Goal: Task Accomplishment & Management: Manage account settings

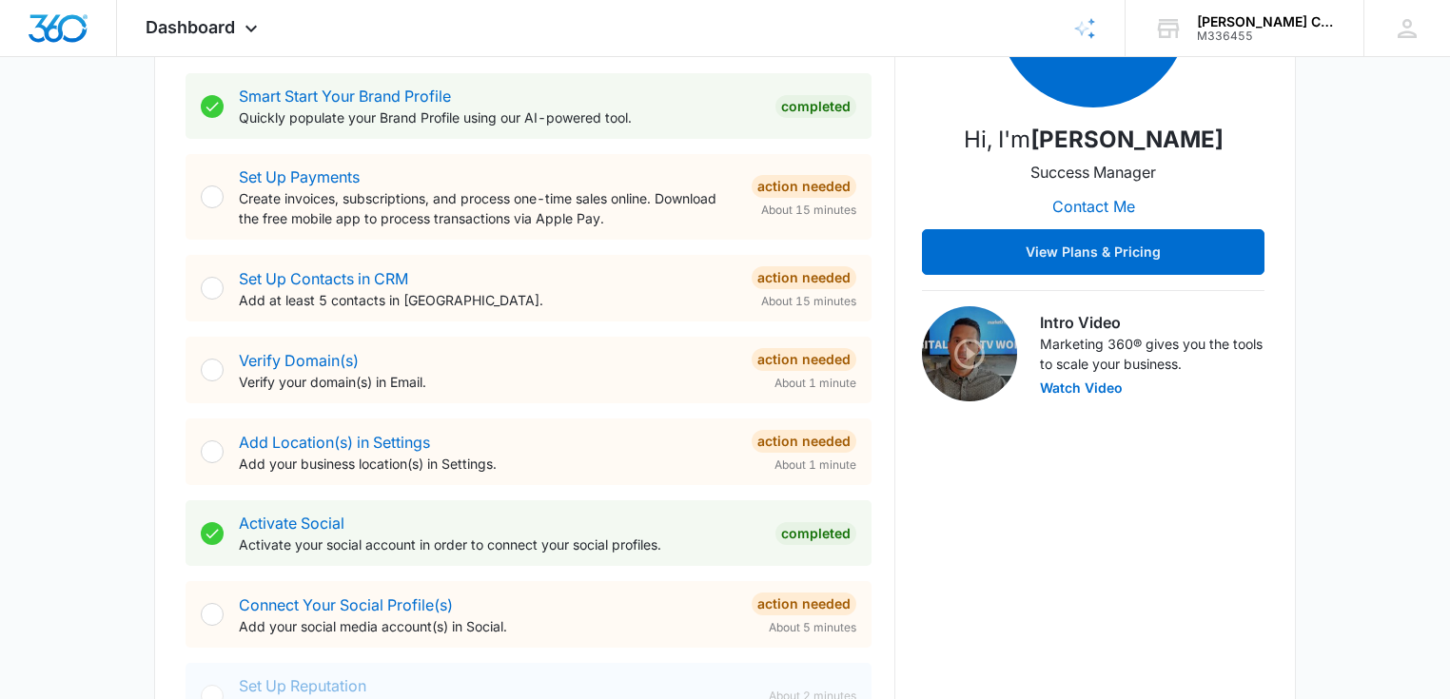
scroll to position [376, 0]
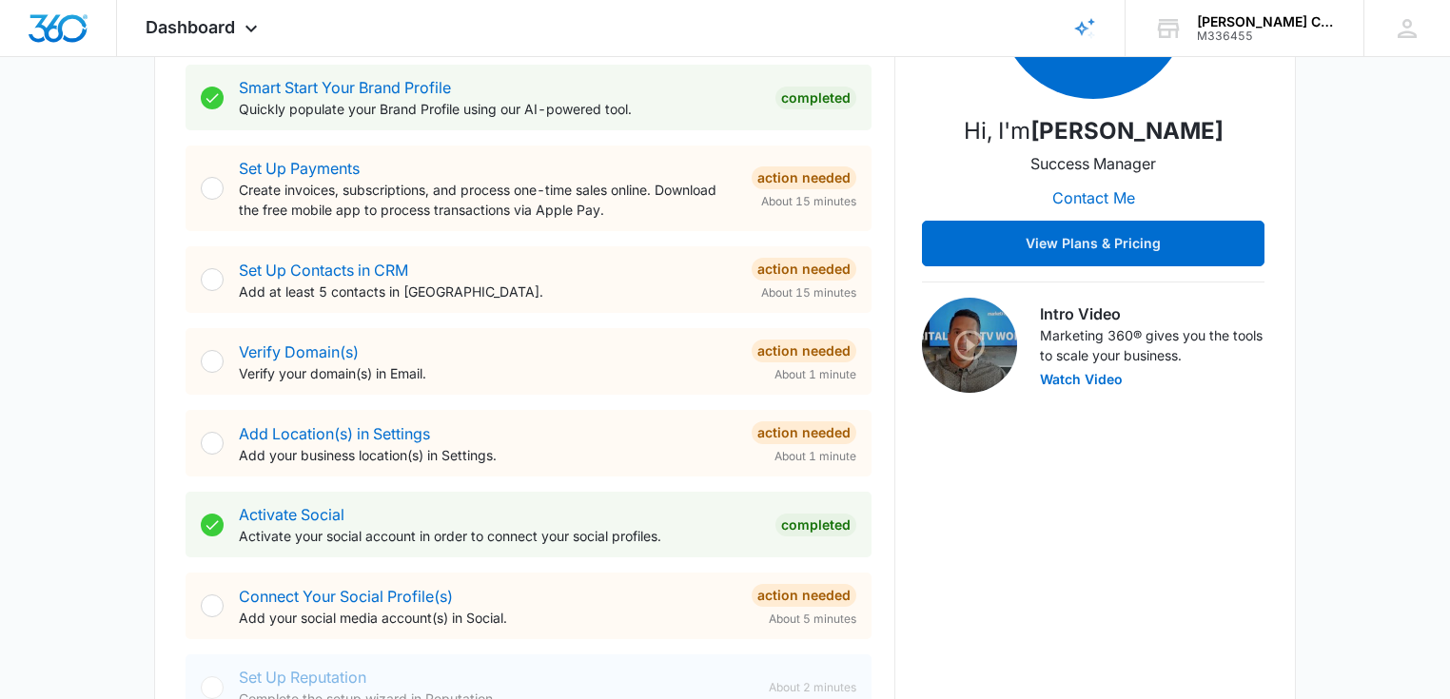
click at [167, 360] on div "Getting Started Outlined below are the necessary steps to help you successfully…" at bounding box center [724, 358] width 1141 height 970
click at [210, 369] on div at bounding box center [212, 361] width 23 height 23
click at [221, 362] on div at bounding box center [212, 361] width 23 height 23
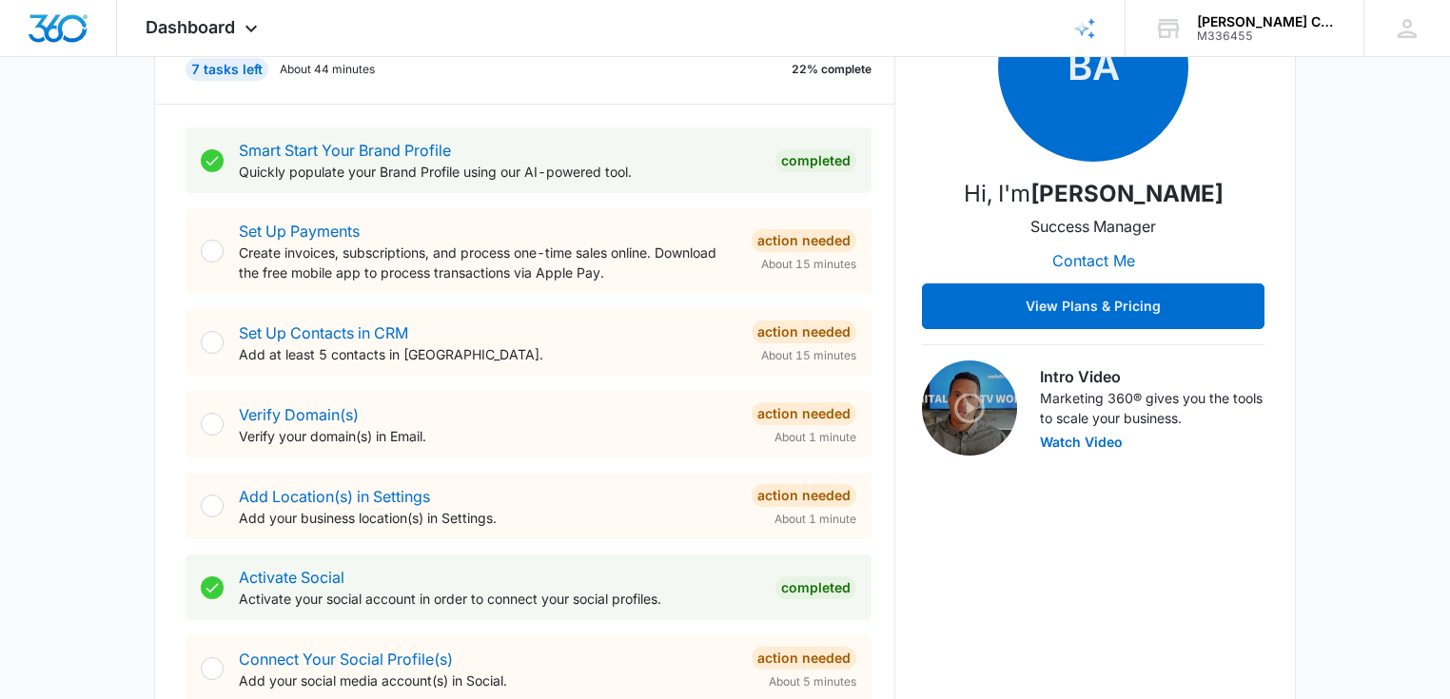
scroll to position [341, 0]
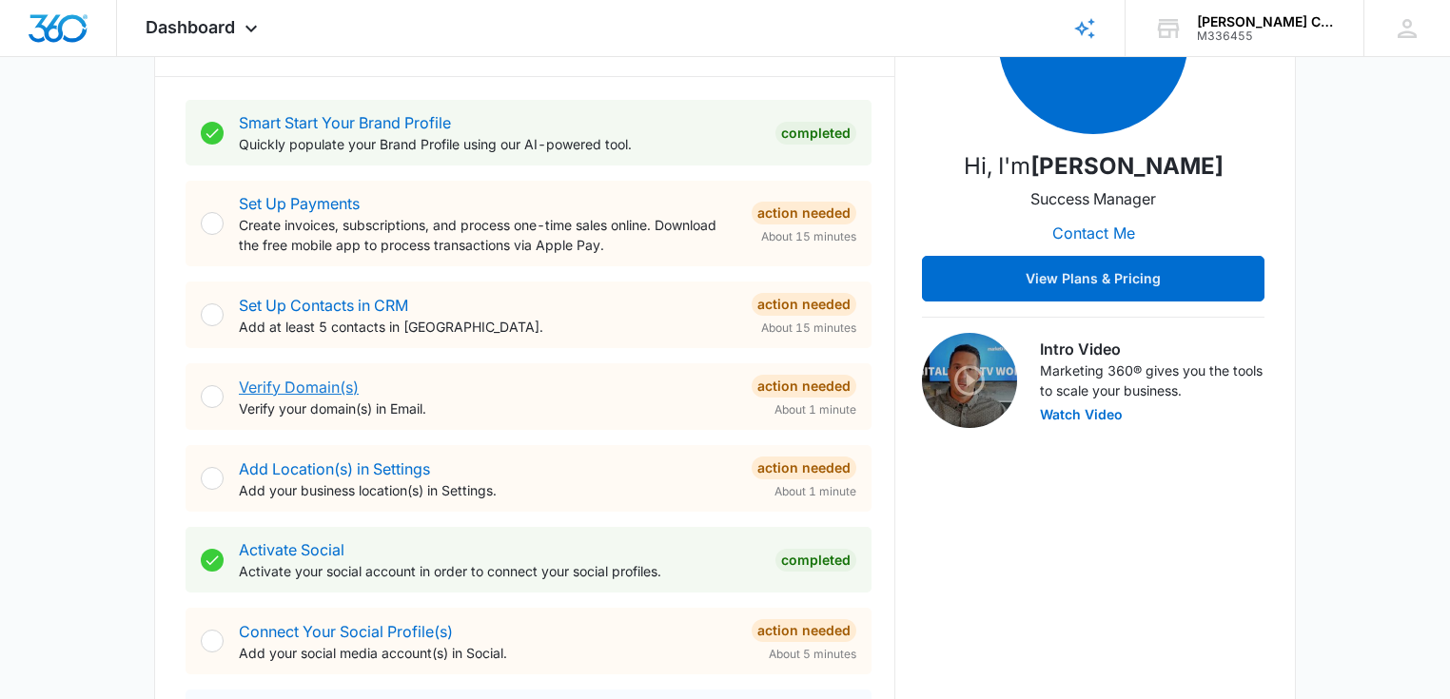
click at [259, 394] on link "Verify Domain(s)" at bounding box center [299, 387] width 120 height 19
click at [267, 391] on link "Verify Domain(s)" at bounding box center [299, 387] width 120 height 19
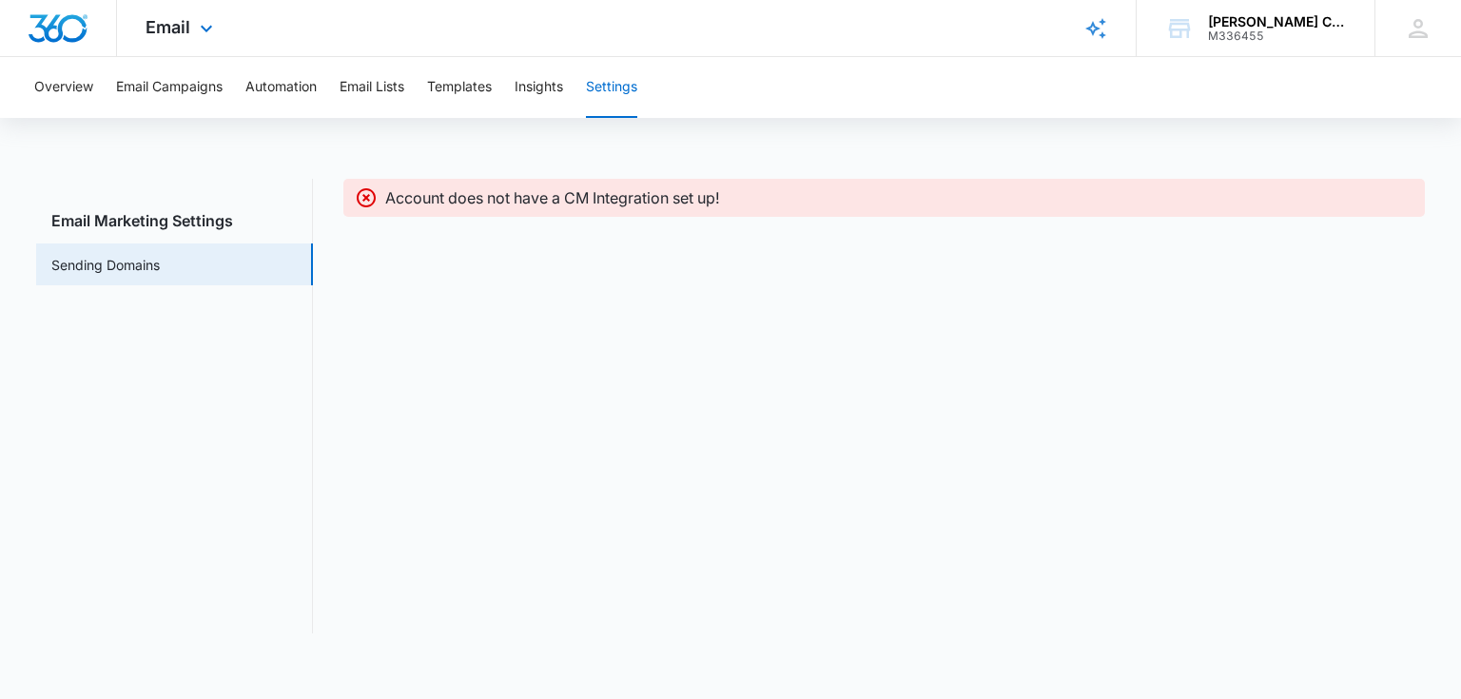
click at [65, 36] on img "Dashboard" at bounding box center [58, 28] width 61 height 29
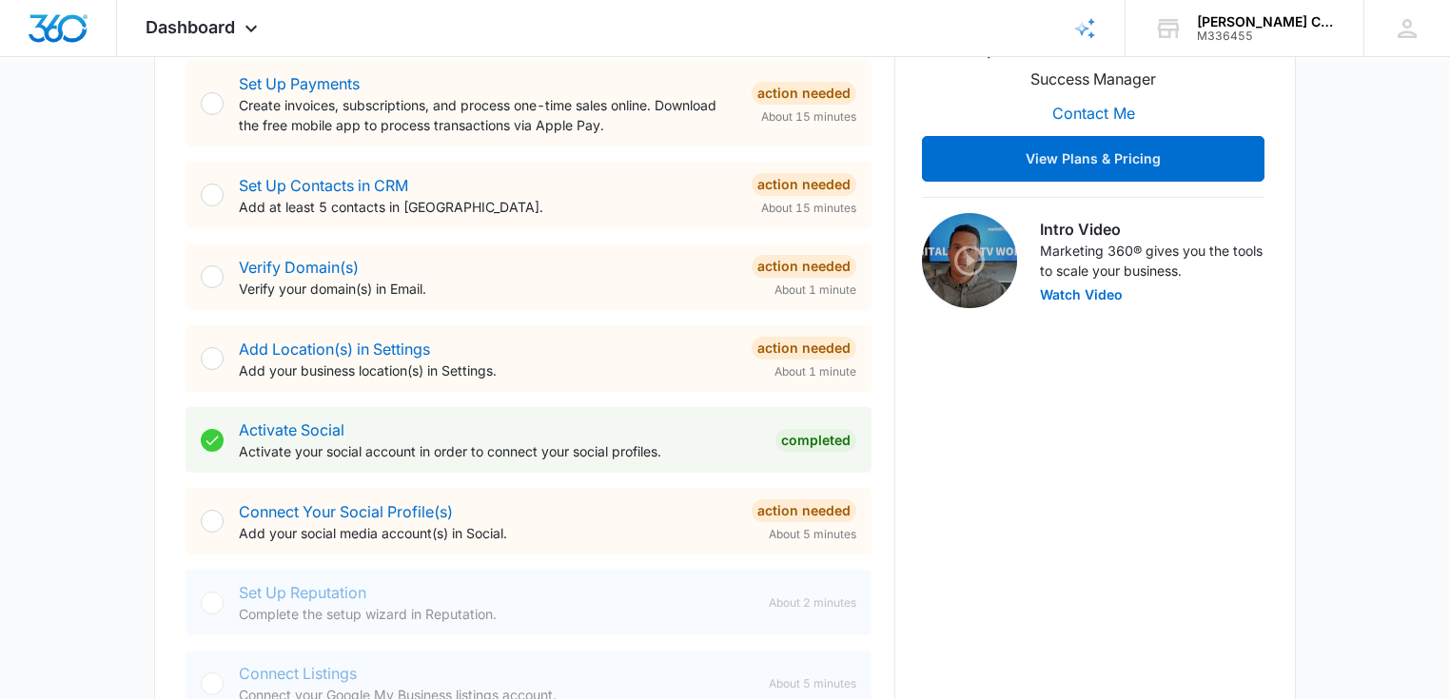
scroll to position [533, 0]
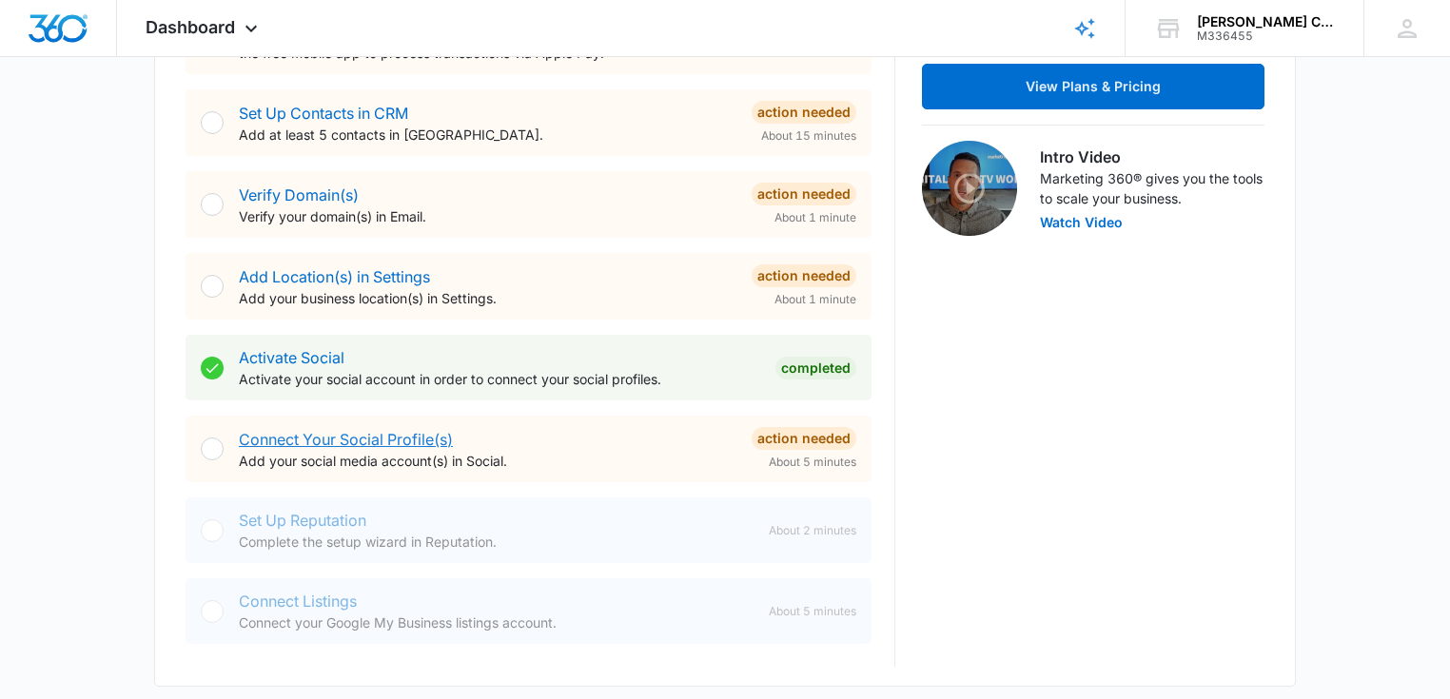
click at [399, 443] on link "Connect Your Social Profile(s)" at bounding box center [346, 439] width 214 height 19
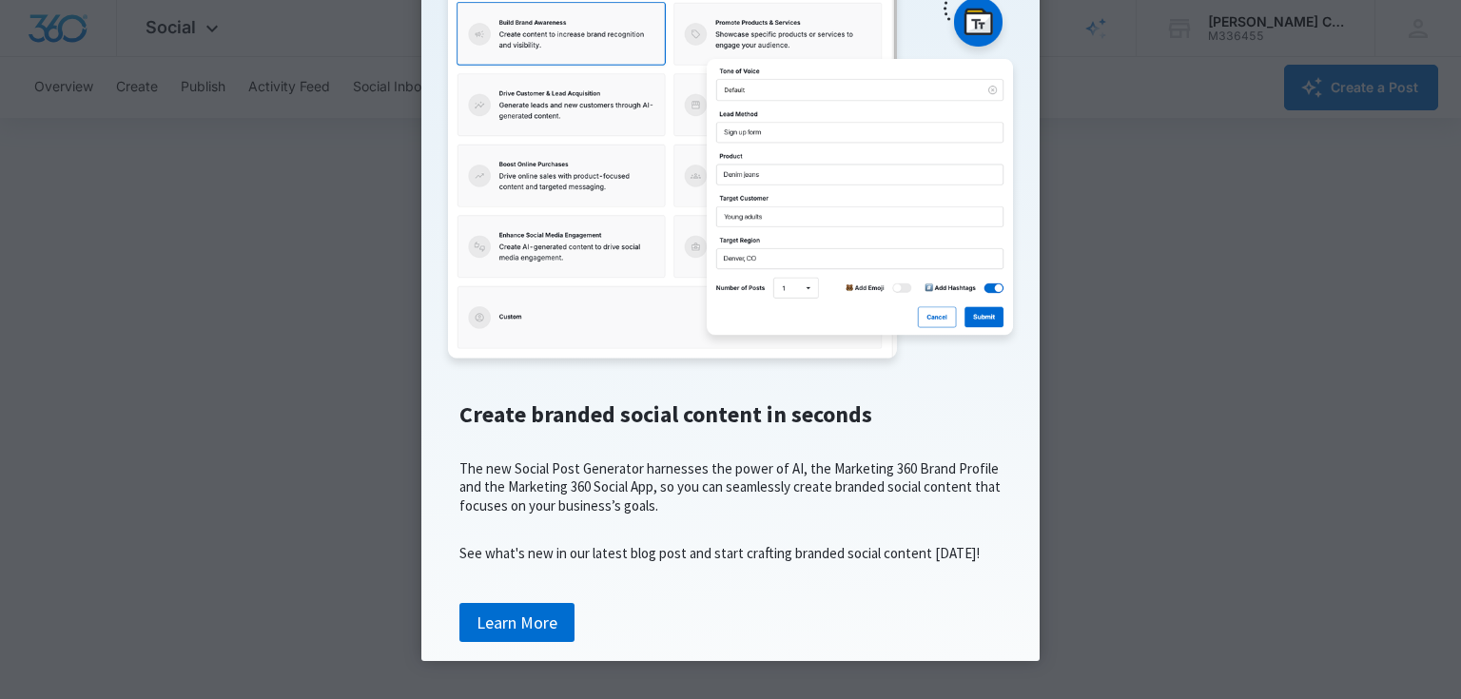
scroll to position [305, 0]
click at [554, 619] on link "Learn More" at bounding box center [516, 623] width 115 height 40
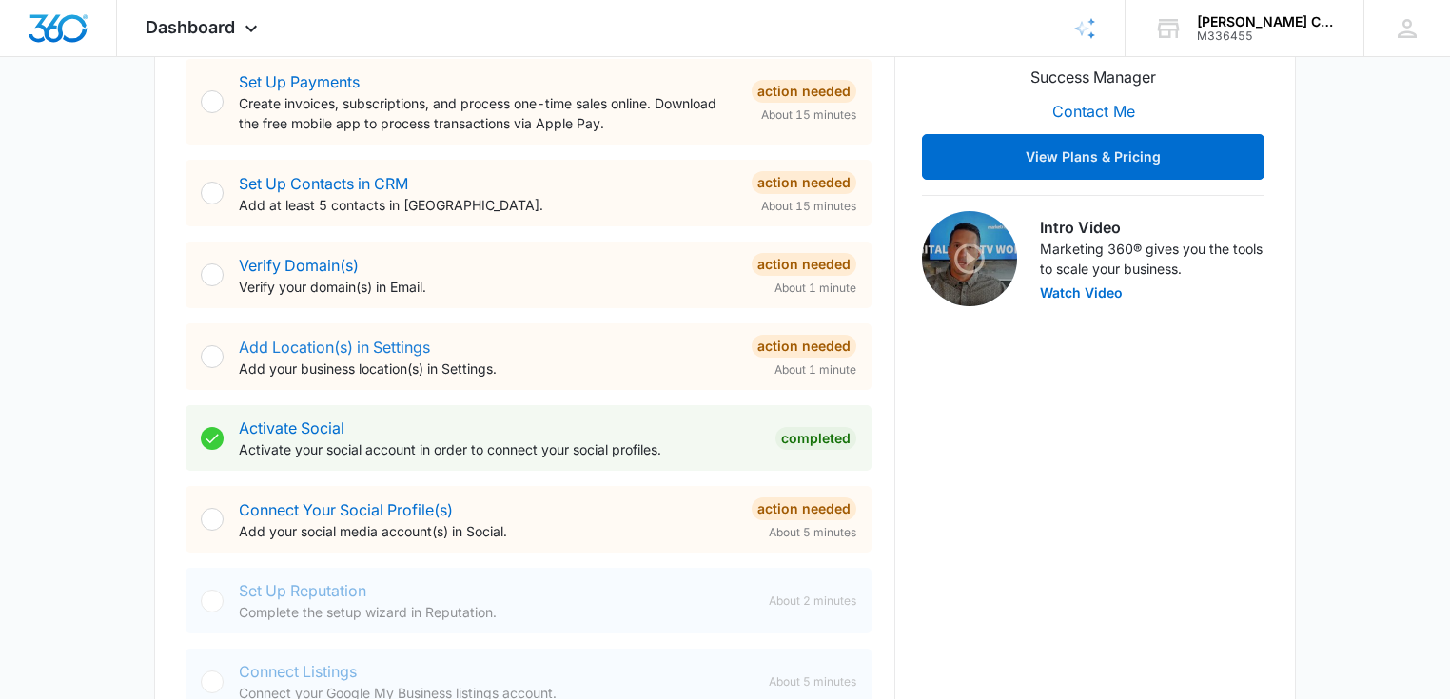
scroll to position [473, 0]
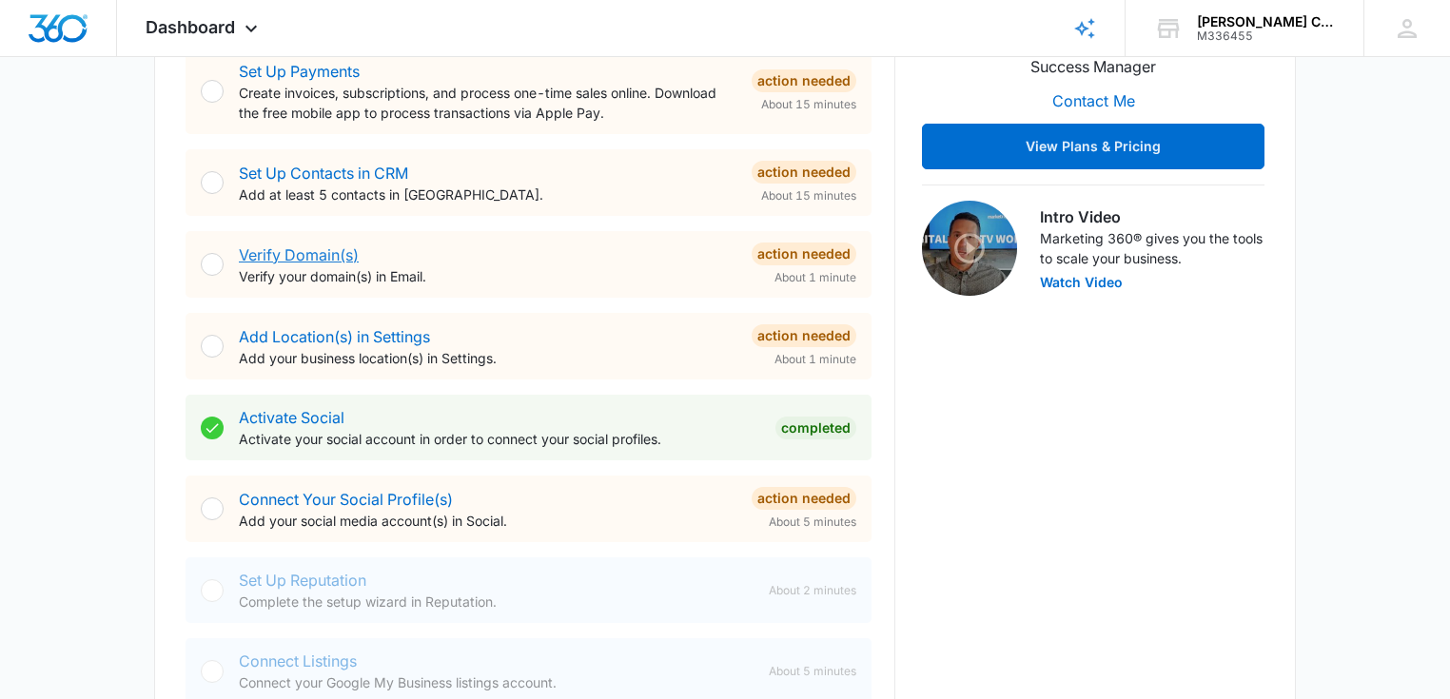
click at [293, 259] on link "Verify Domain(s)" at bounding box center [299, 254] width 120 height 19
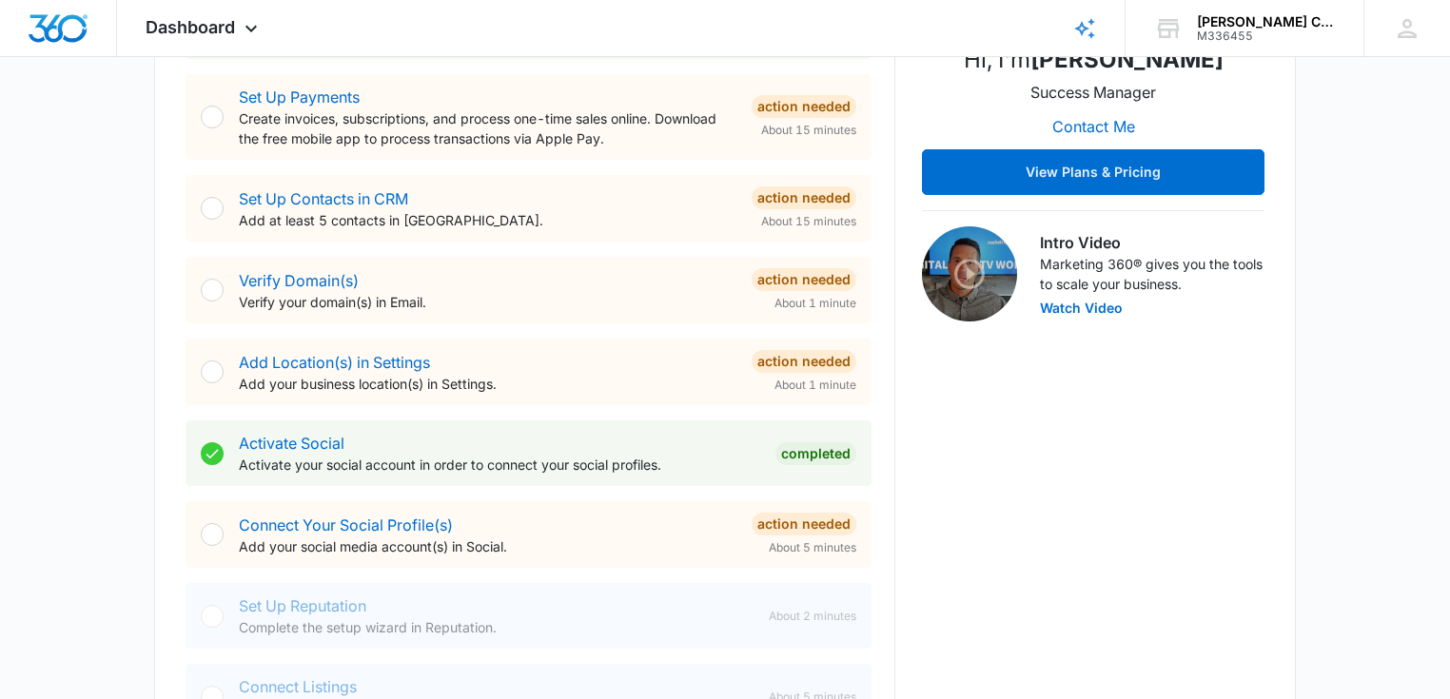
scroll to position [562, 0]
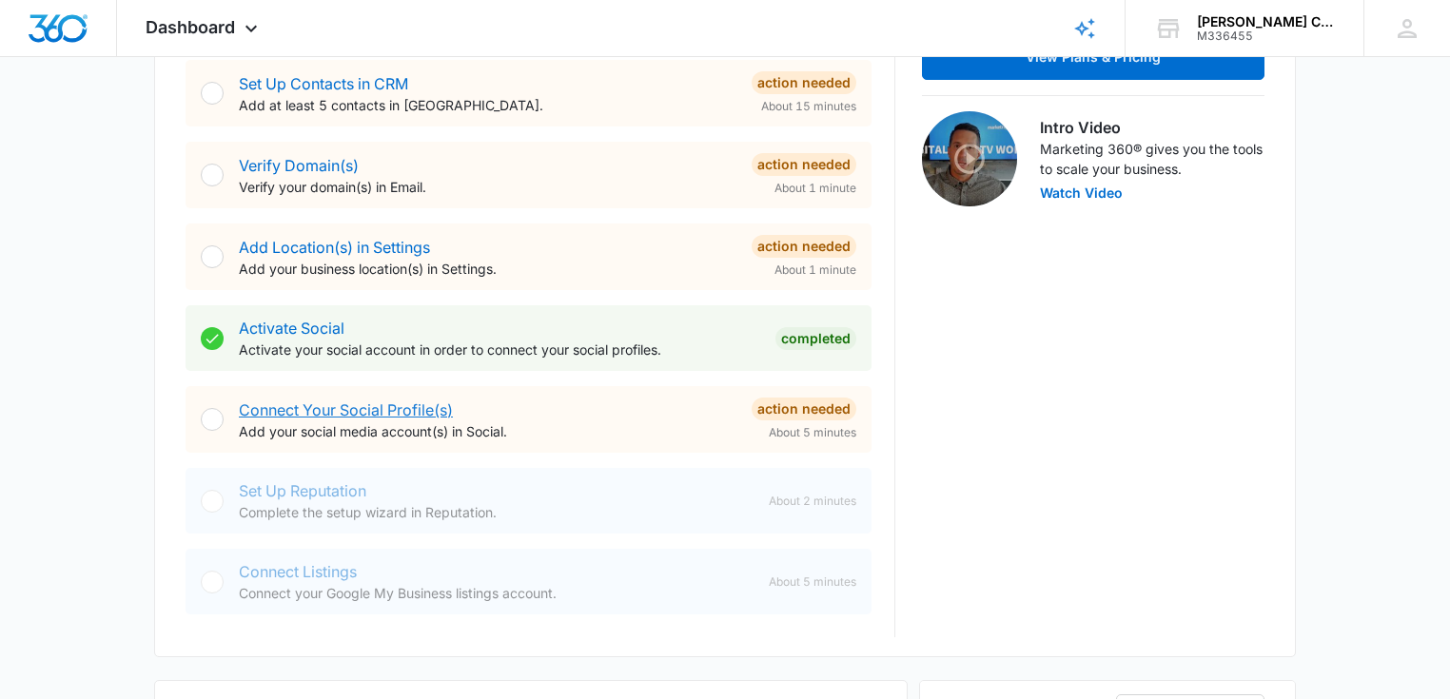
click at [394, 415] on link "Connect Your Social Profile(s)" at bounding box center [346, 409] width 214 height 19
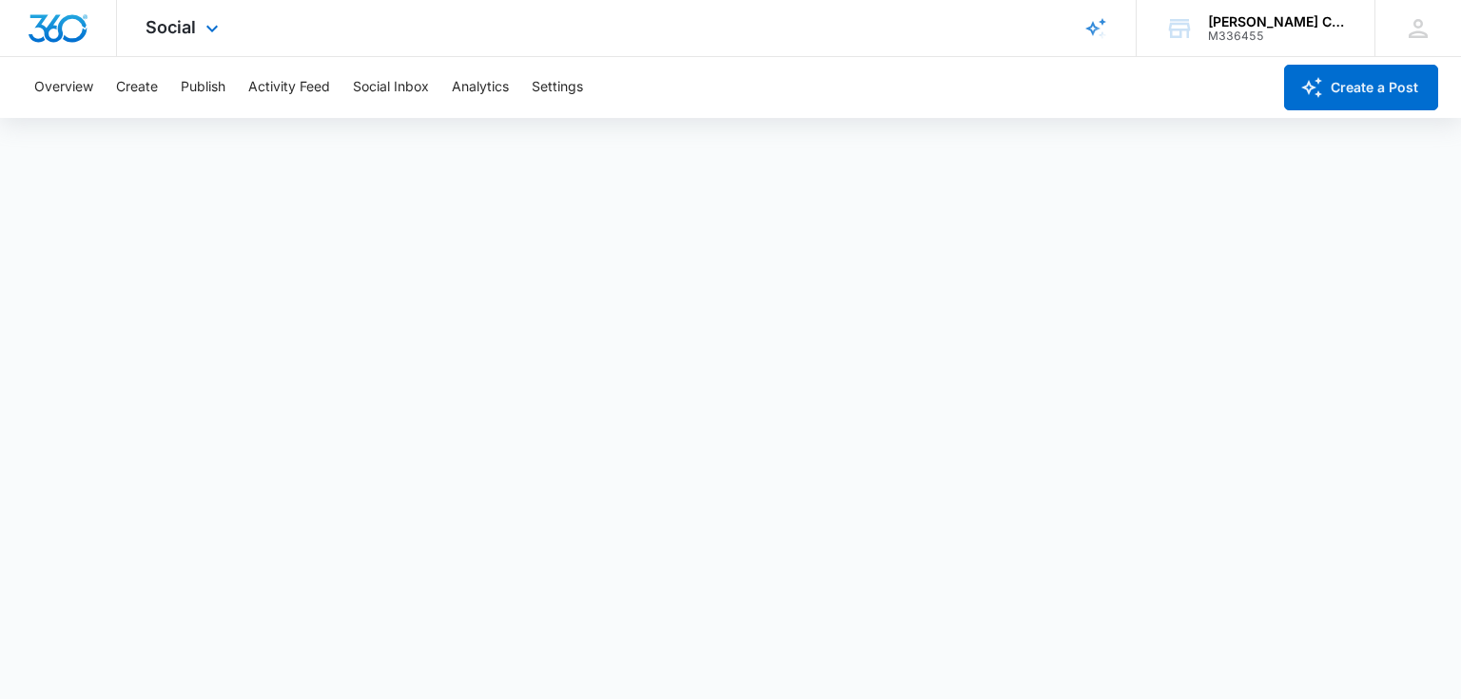
click at [69, 27] on img "Dashboard" at bounding box center [58, 28] width 61 height 29
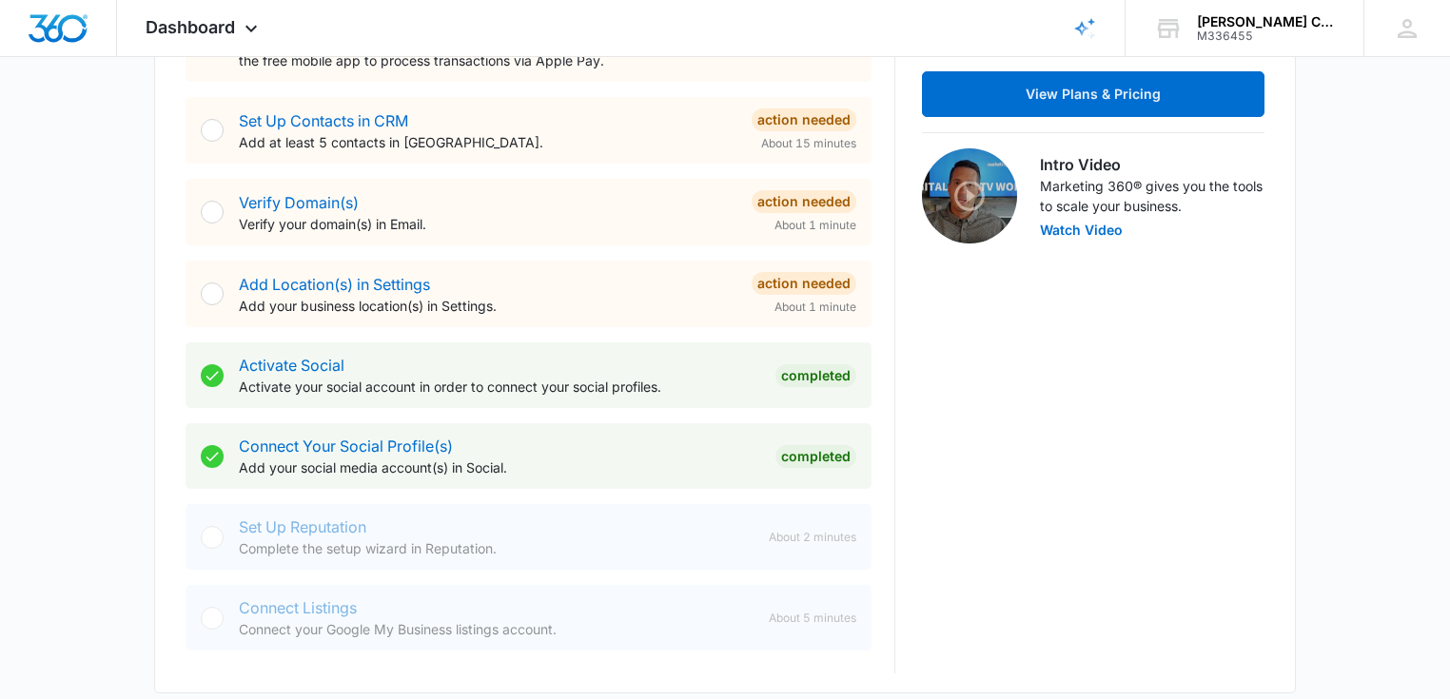
scroll to position [528, 0]
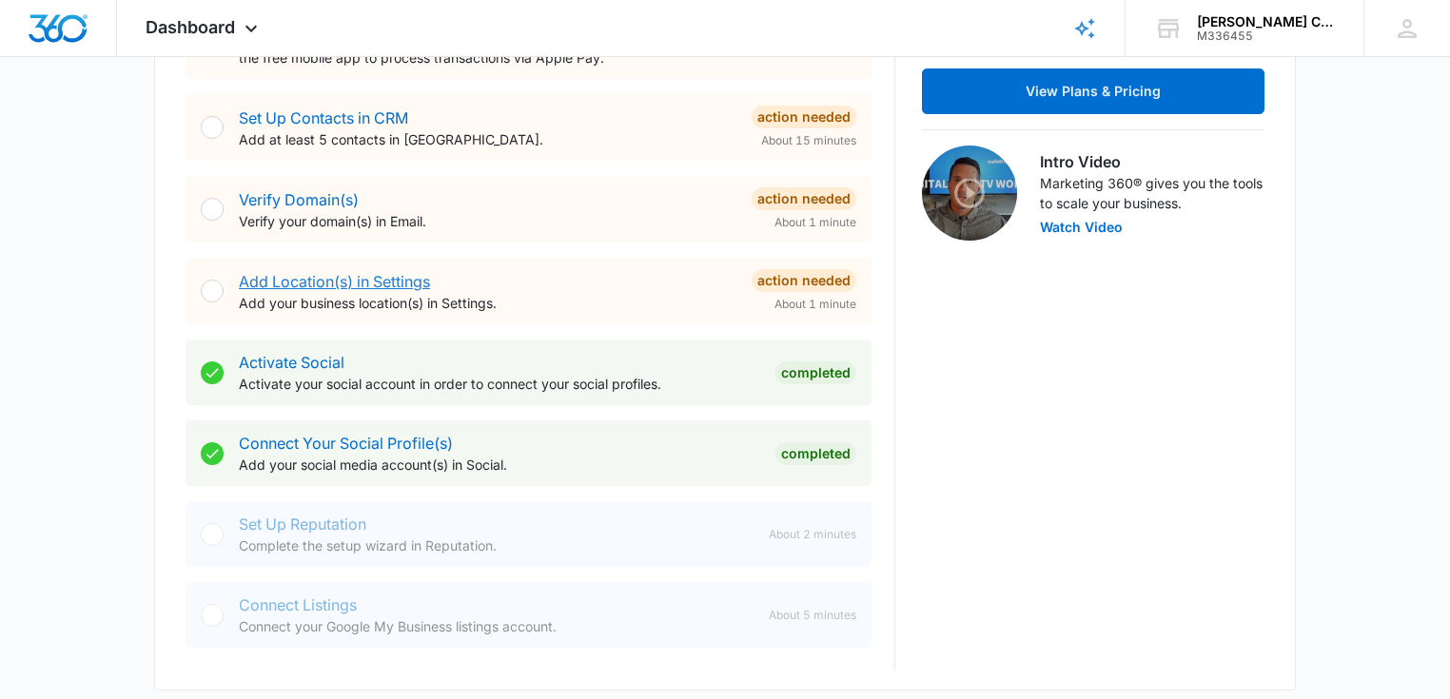
click at [289, 285] on link "Add Location(s) in Settings" at bounding box center [334, 281] width 191 height 19
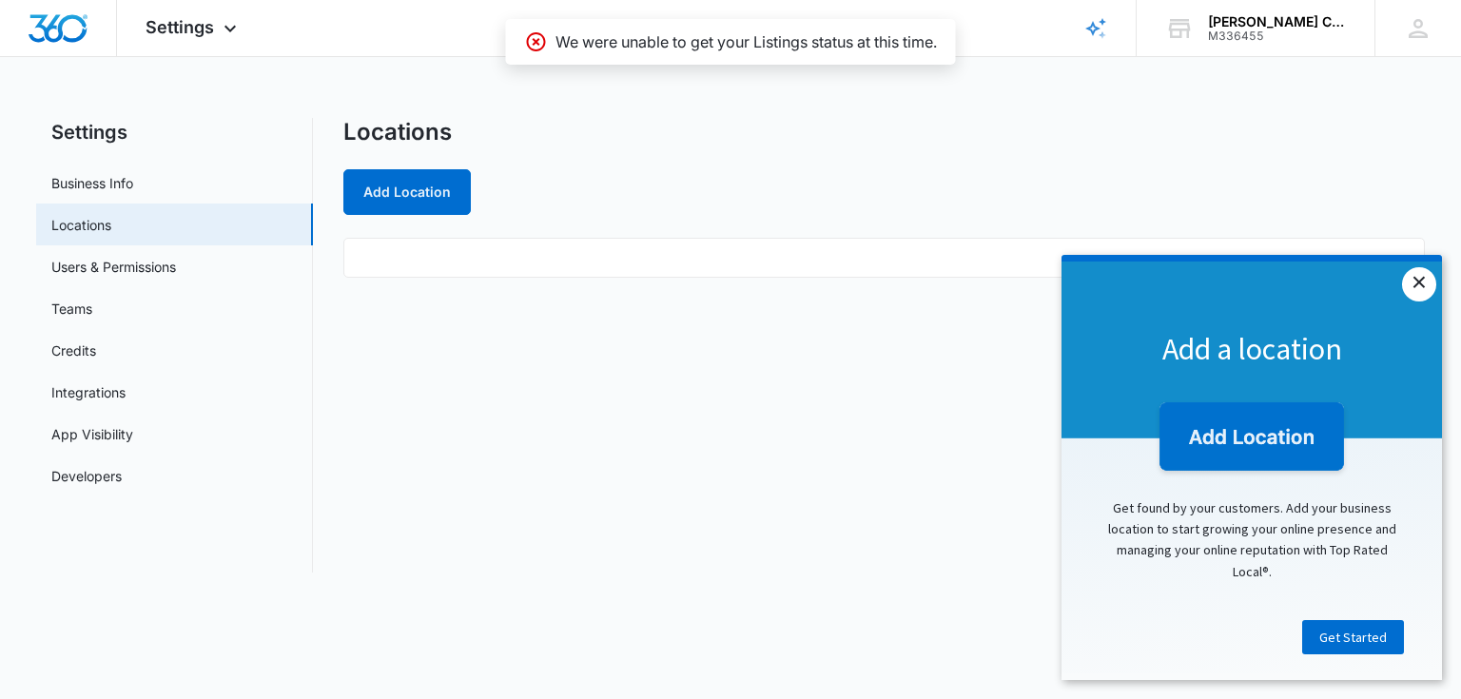
click at [1415, 279] on link "×" at bounding box center [1419, 284] width 34 height 34
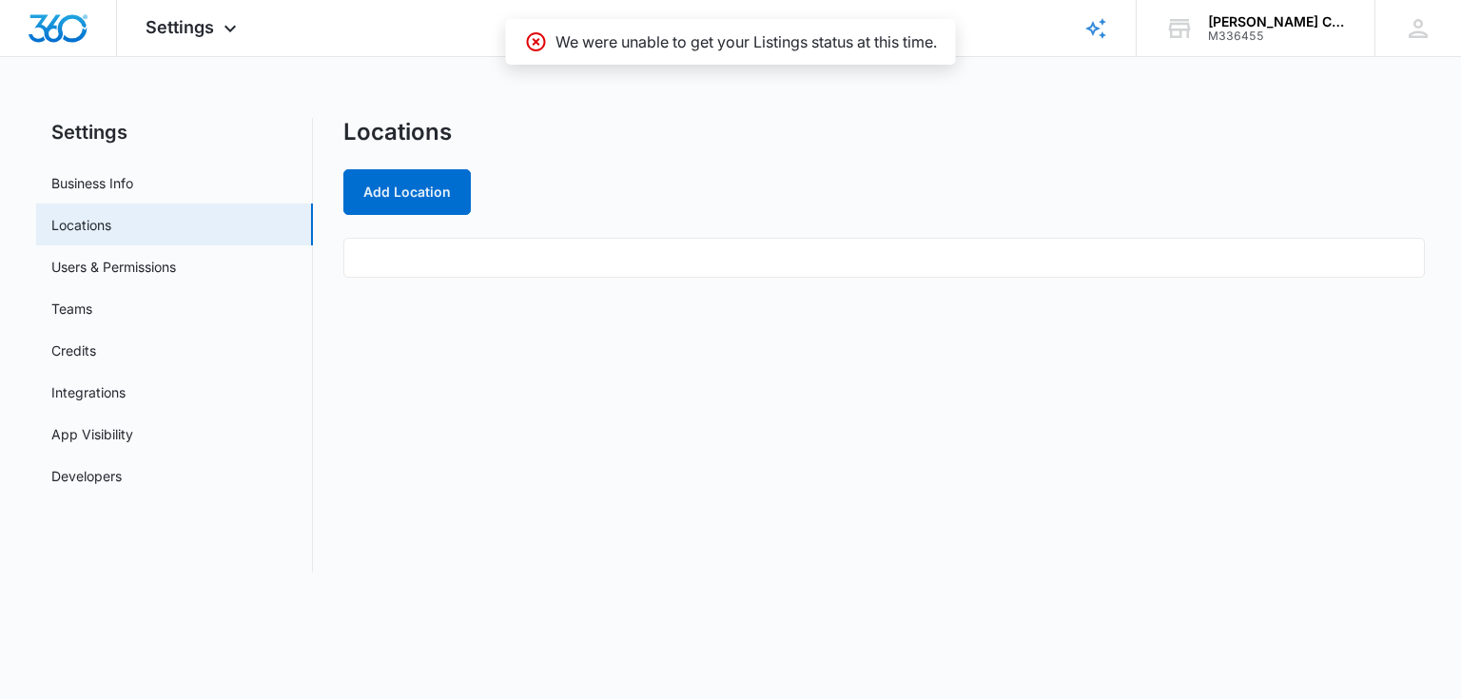
click at [517, 262] on ul at bounding box center [883, 258] width 1081 height 40
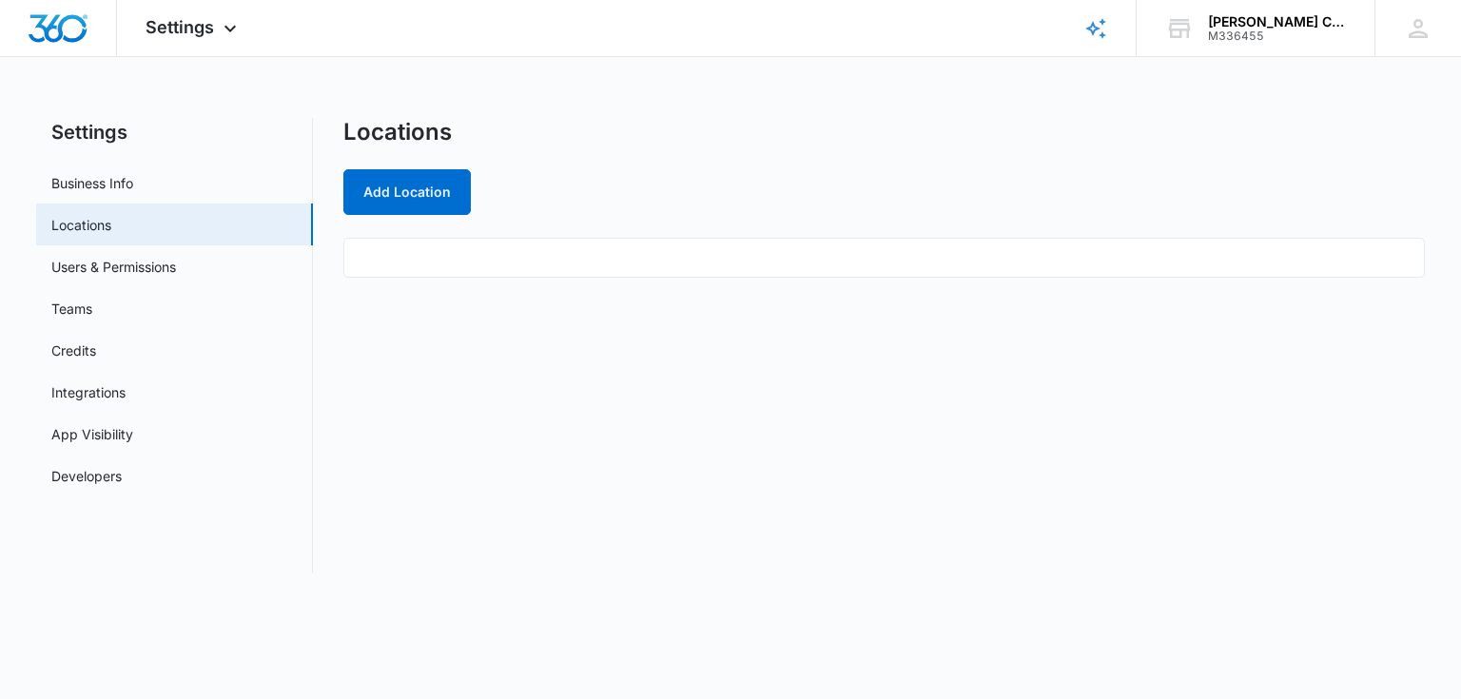
click at [513, 465] on div "Locations Add Location" at bounding box center [883, 345] width 1081 height 455
click at [420, 270] on ul at bounding box center [883, 258] width 1081 height 40
click at [420, 206] on button "Add Location" at bounding box center [406, 192] width 127 height 46
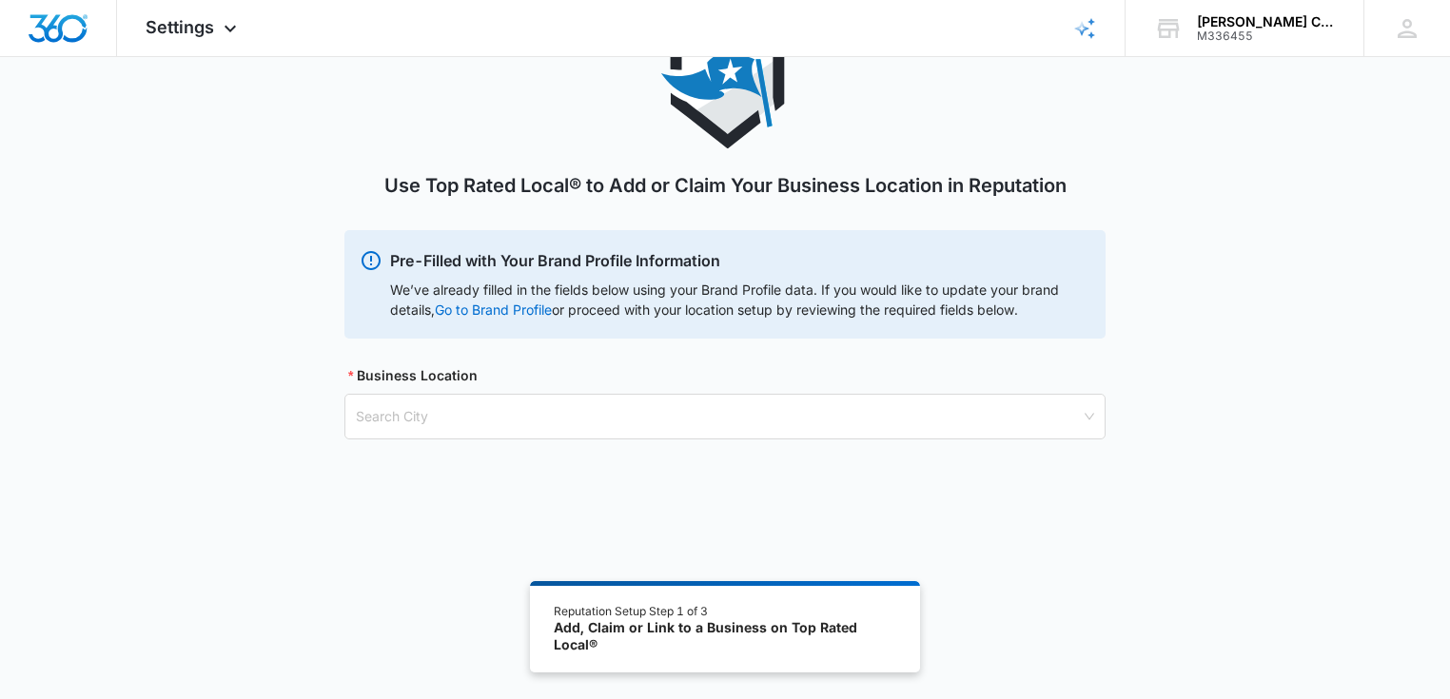
scroll to position [105, 0]
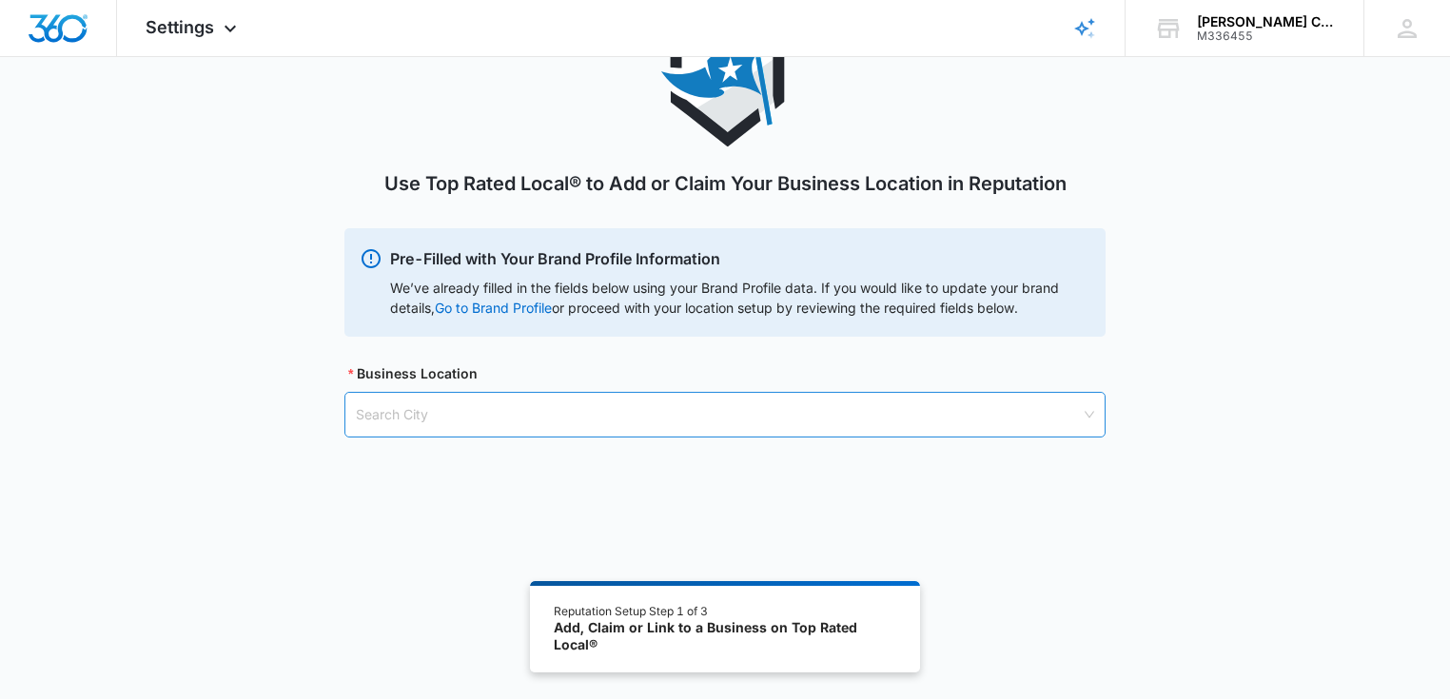
click at [540, 421] on input "search" at bounding box center [718, 415] width 725 height 44
type input "2"
type input "1598 e [GEOGRAPHIC_DATA]"
